Goal: Task Accomplishment & Management: Use online tool/utility

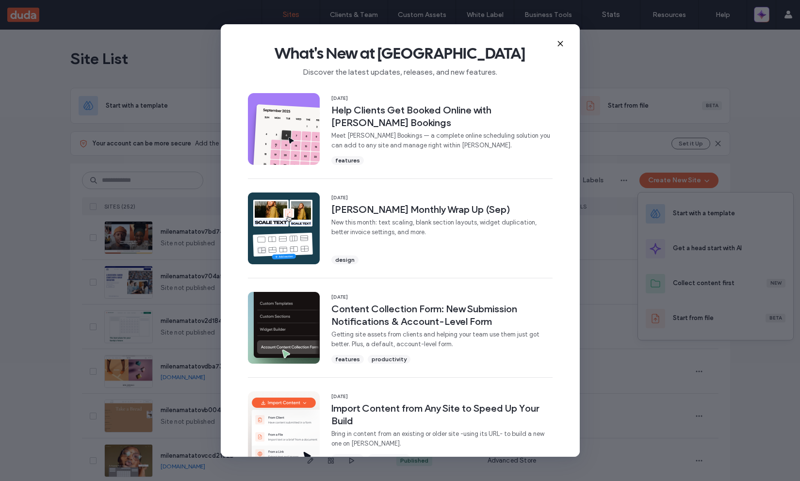
click at [560, 45] on icon at bounding box center [560, 44] width 8 height 8
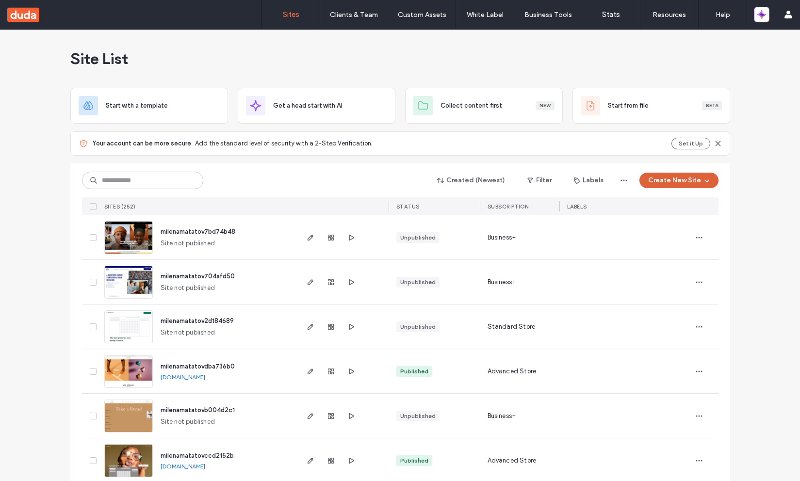
click at [645, 179] on button "Create New Site" at bounding box center [678, 181] width 79 height 16
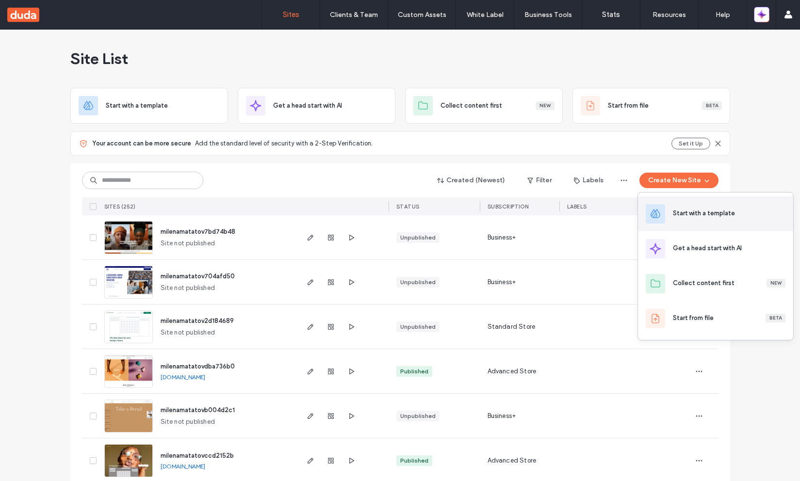
click at [676, 221] on div "Start with a template" at bounding box center [715, 213] width 155 height 35
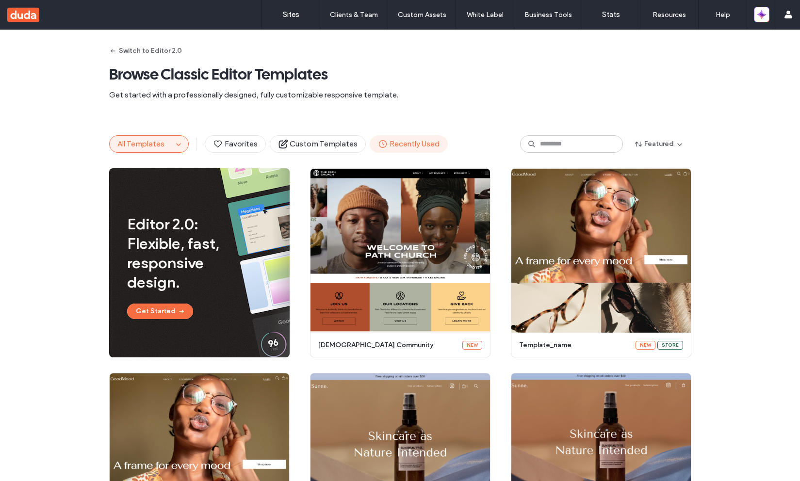
click at [412, 141] on span "Recently Used" at bounding box center [409, 144] width 62 height 11
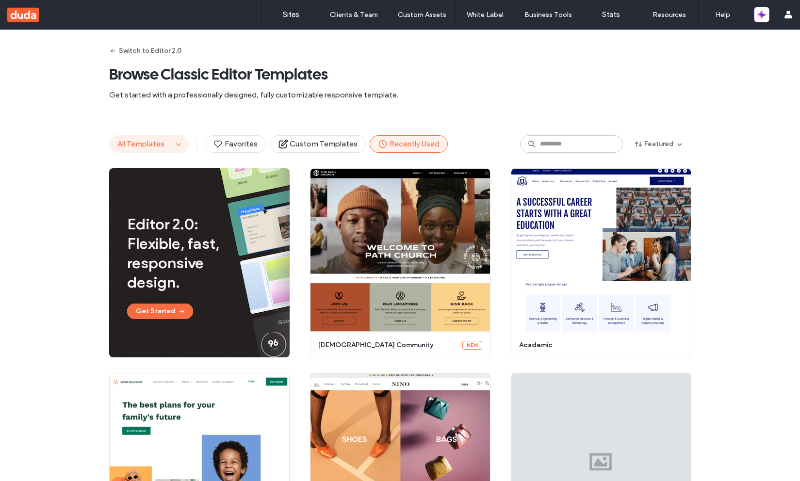
click at [128, 139] on button "All Templates" at bounding box center [141, 144] width 63 height 16
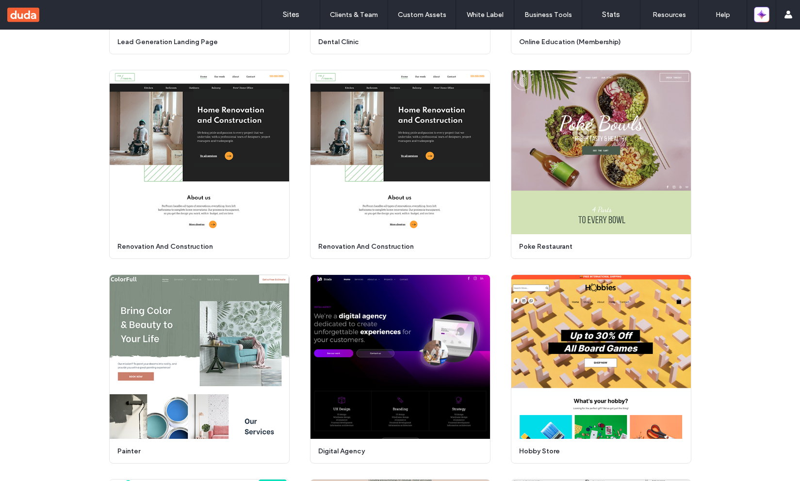
scroll to position [2305, 0]
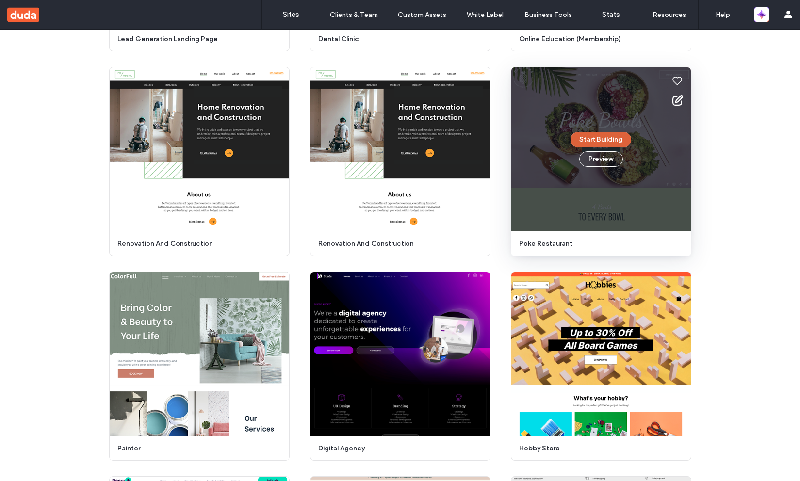
click at [603, 140] on button "Start Building" at bounding box center [601, 140] width 61 height 16
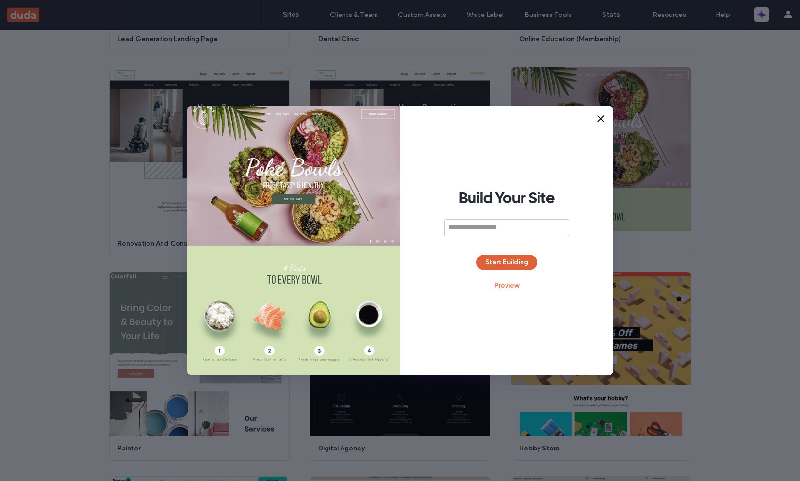
click at [490, 258] on button "Start Building" at bounding box center [506, 263] width 61 height 16
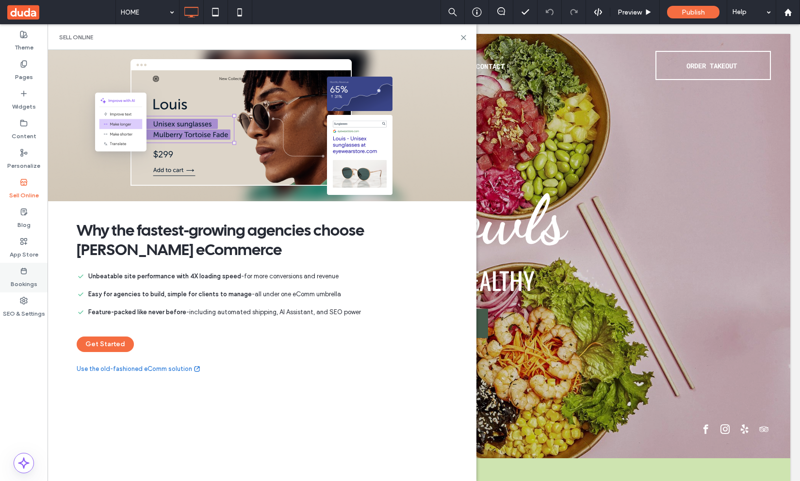
click at [21, 278] on label "Bookings" at bounding box center [24, 282] width 27 height 14
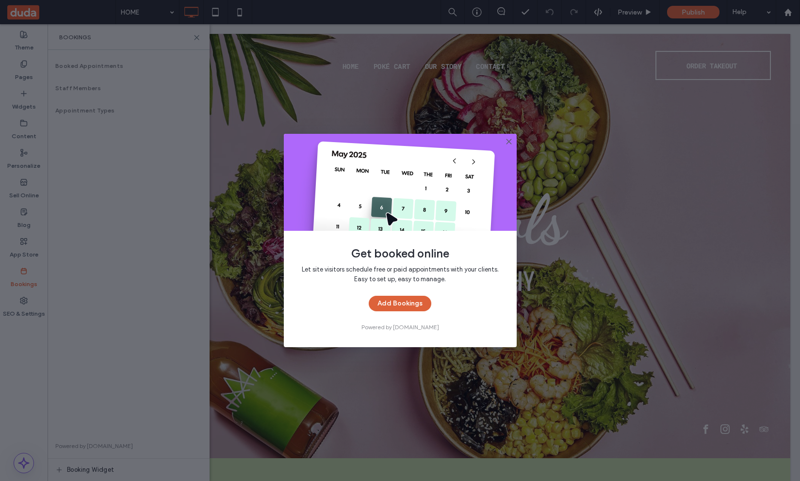
click at [390, 301] on button "Add Bookings" at bounding box center [400, 304] width 63 height 16
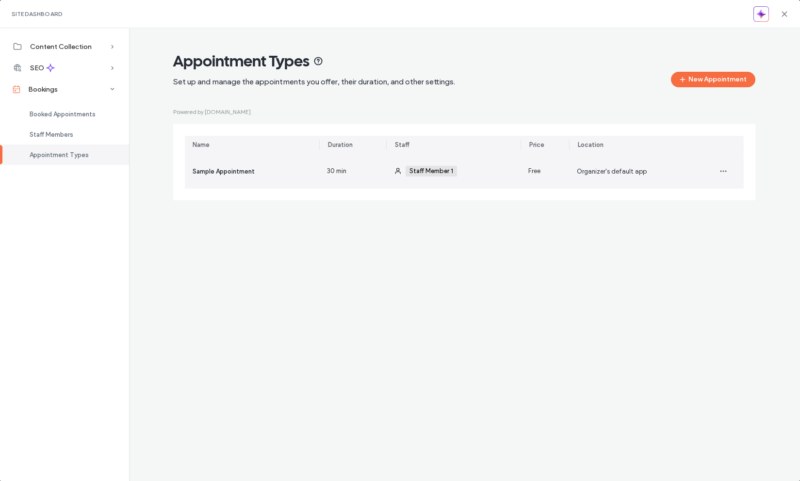
click at [345, 180] on div "30 min" at bounding box center [352, 171] width 67 height 35
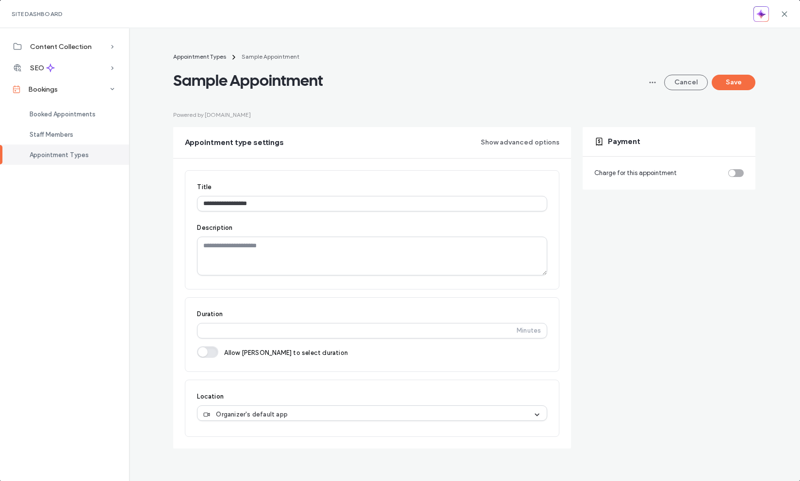
click at [729, 172] on div "toggle" at bounding box center [732, 173] width 7 height 7
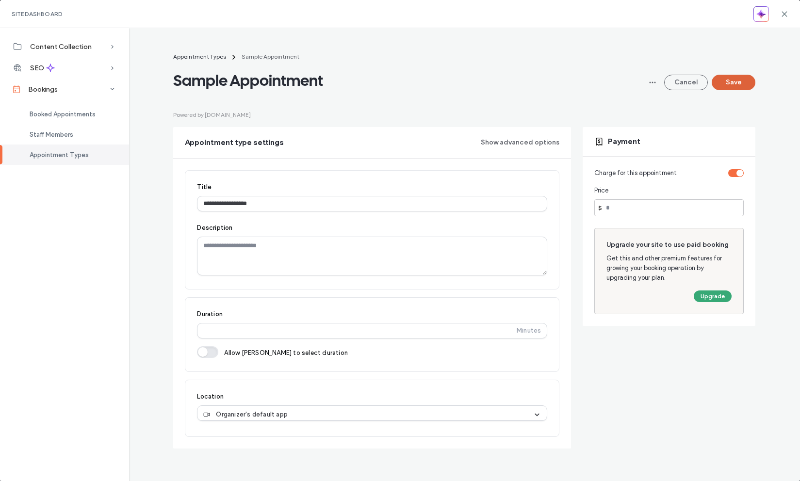
click at [748, 86] on button "Save" at bounding box center [734, 83] width 44 height 16
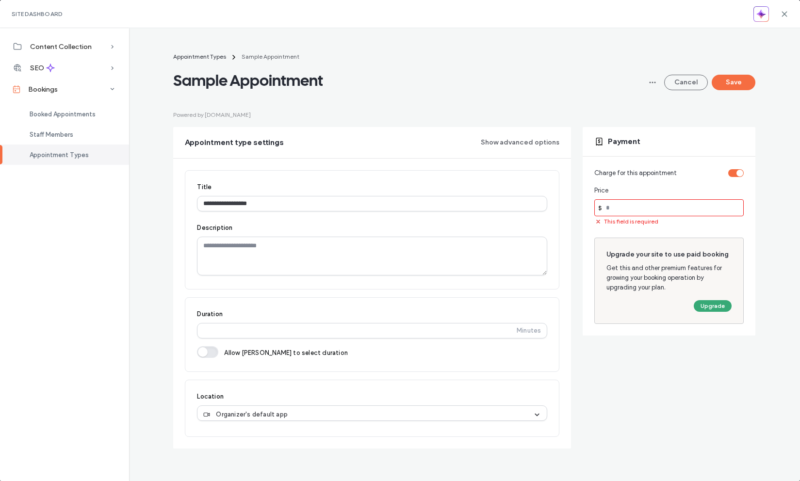
click at [624, 210] on input "number" at bounding box center [668, 207] width 149 height 17
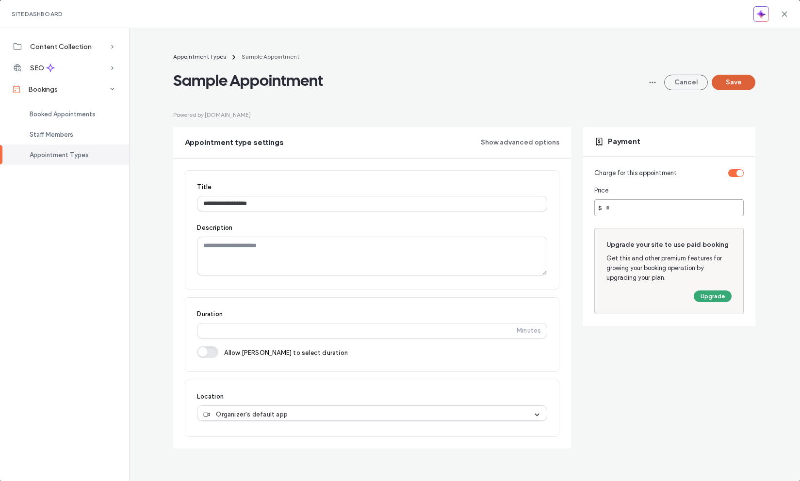
type input "**"
click at [741, 89] on button "Save" at bounding box center [734, 83] width 44 height 16
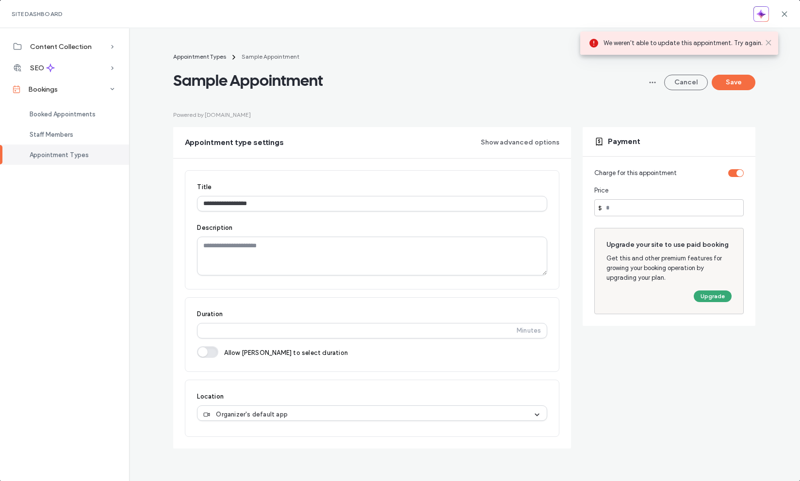
click at [767, 40] on icon at bounding box center [769, 43] width 8 height 8
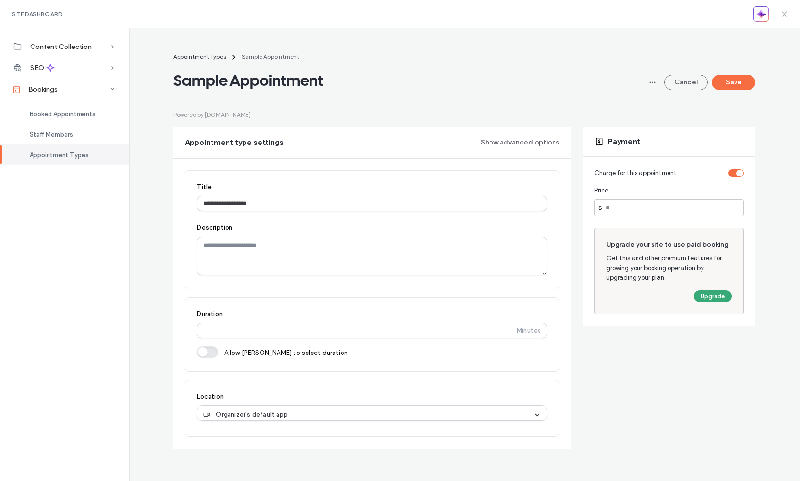
click at [784, 18] on span at bounding box center [785, 14] width 8 height 28
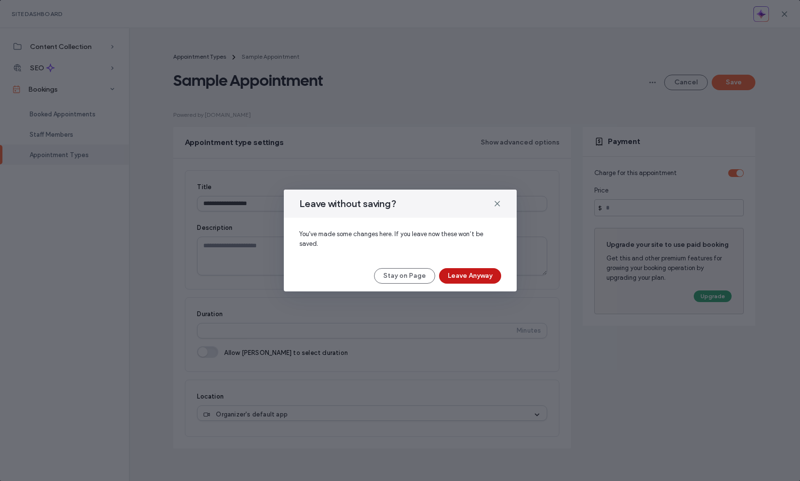
click at [461, 276] on button "Leave Anyway" at bounding box center [470, 276] width 62 height 16
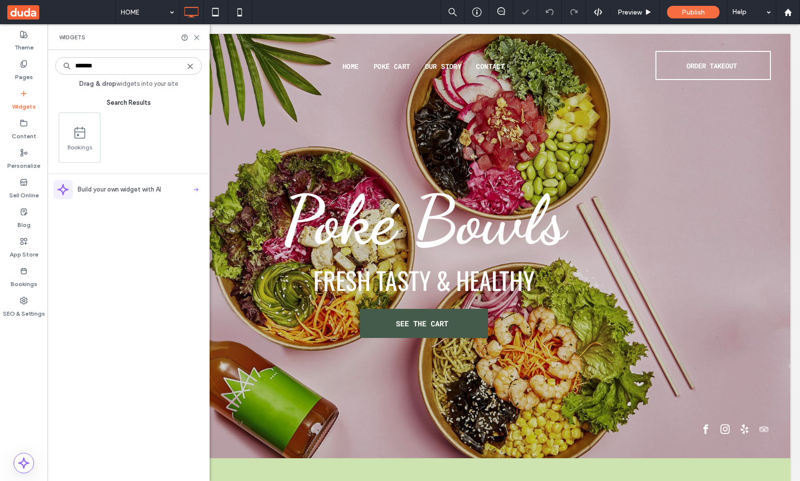
click at [127, 92] on div "Staff Members" at bounding box center [129, 88] width 162 height 22
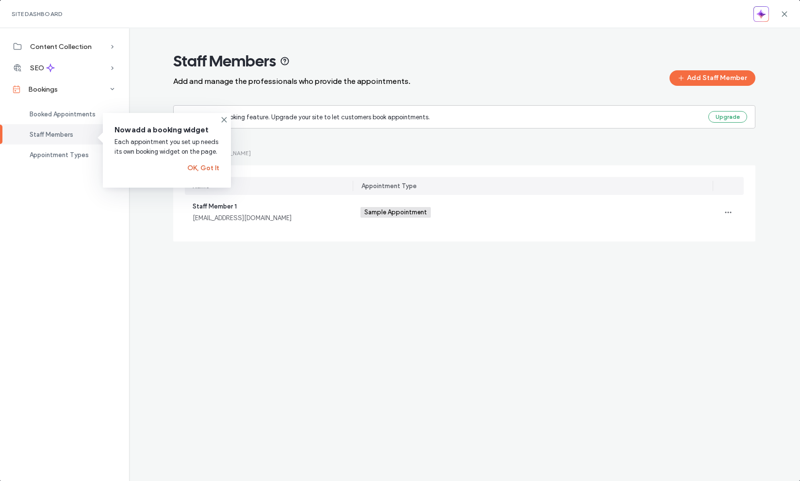
click at [199, 169] on button "OK, Got It" at bounding box center [203, 169] width 32 height 16
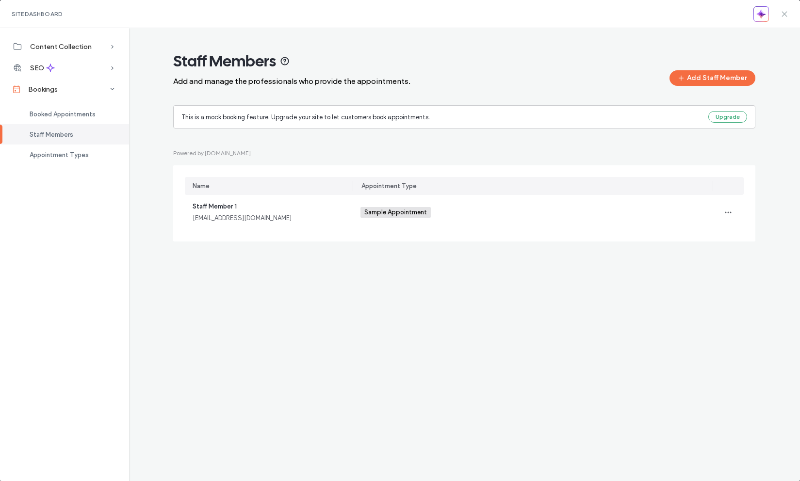
click at [784, 12] on icon at bounding box center [785, 14] width 8 height 8
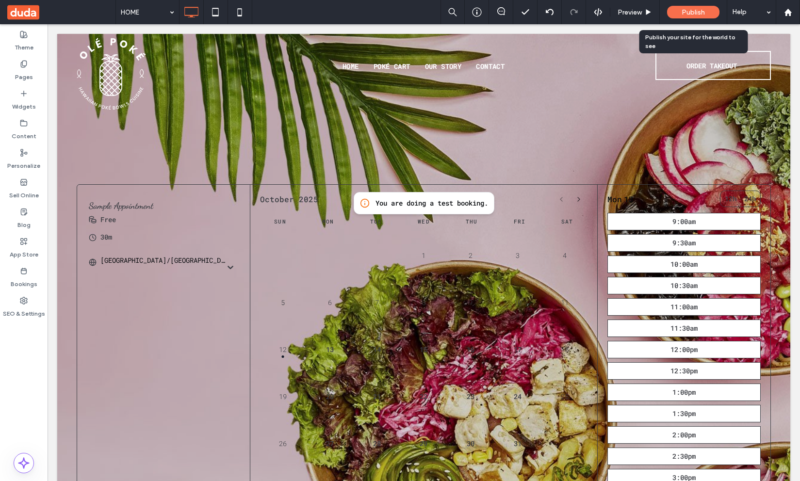
click at [693, 14] on span "Publish" at bounding box center [693, 12] width 23 height 8
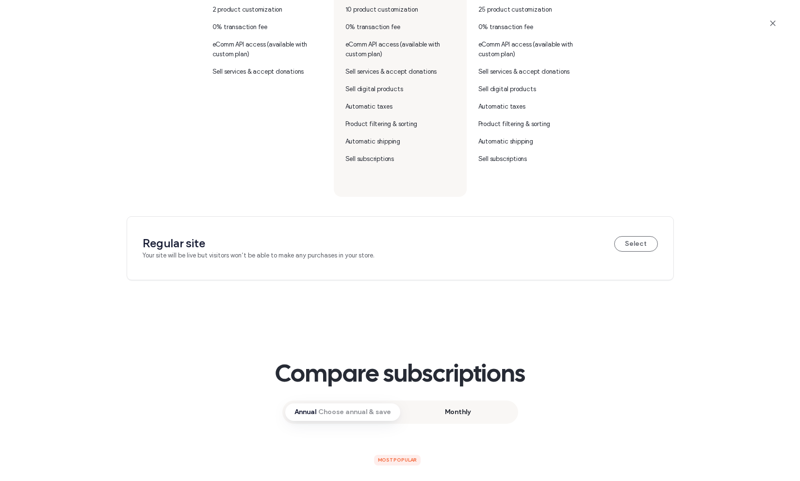
scroll to position [422, 0]
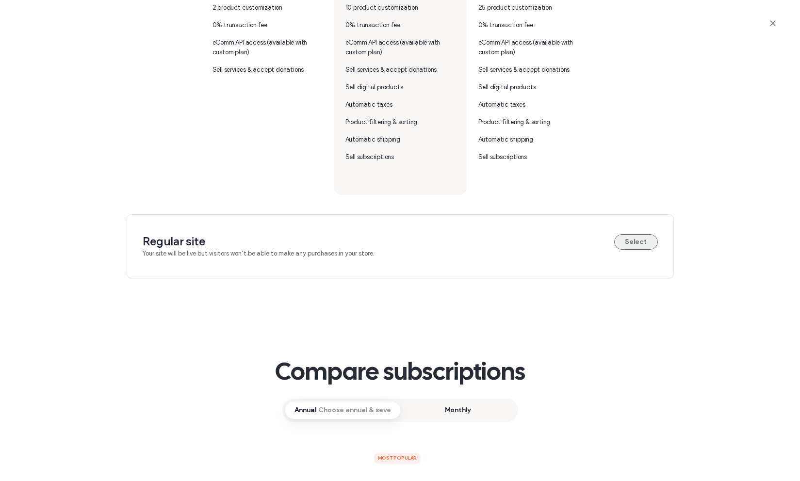
click at [649, 245] on button "Select" at bounding box center [636, 242] width 44 height 16
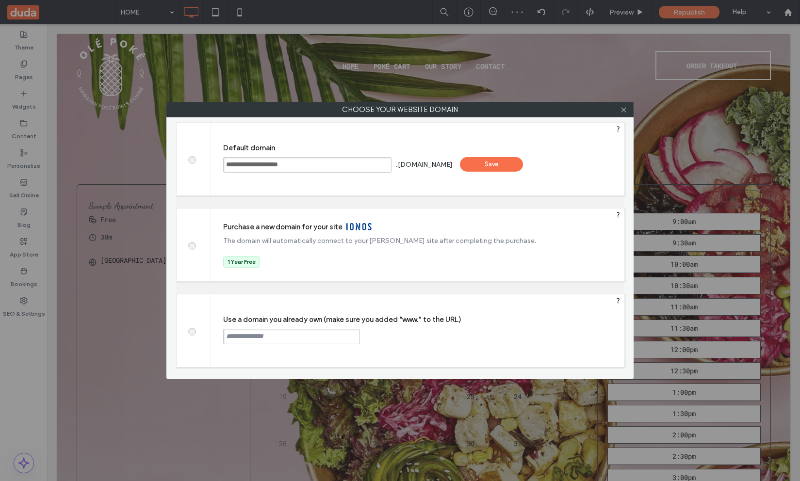
click at [513, 169] on div "Save" at bounding box center [491, 164] width 63 height 15
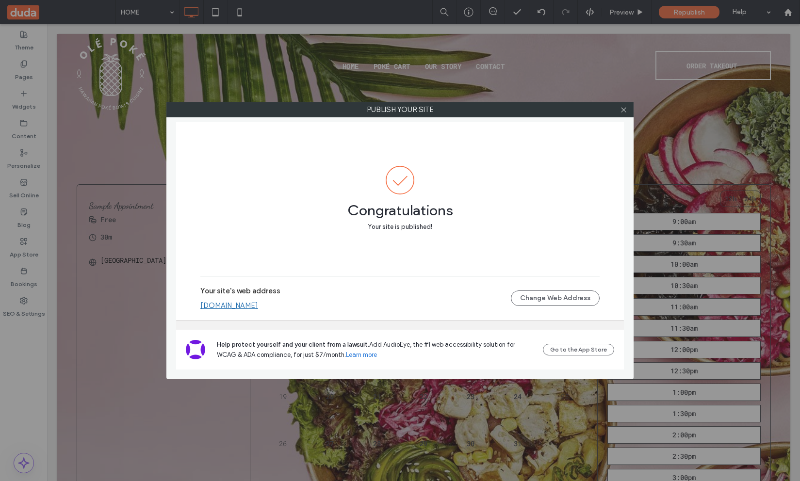
click at [258, 306] on link "milenamatatov2b76a357.multiscreen.d1test.biz" at bounding box center [229, 305] width 58 height 9
